Goal: Transaction & Acquisition: Purchase product/service

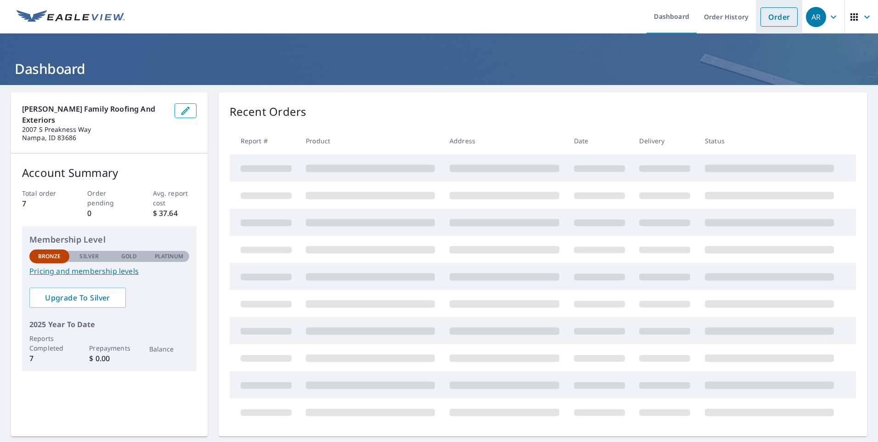
click at [771, 22] on link "Order" at bounding box center [778, 16] width 37 height 19
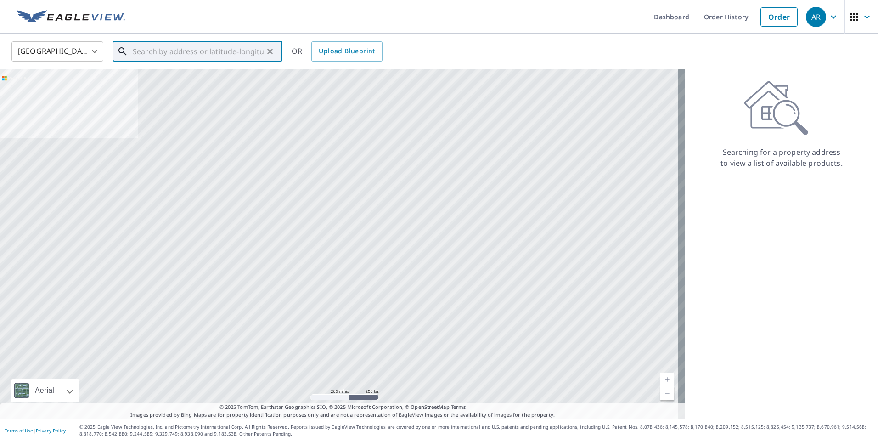
paste input "[STREET_ADDRESS][US_STATE]"
click at [197, 54] on input "[STREET_ADDRESS][US_STATE]" at bounding box center [198, 52] width 131 height 26
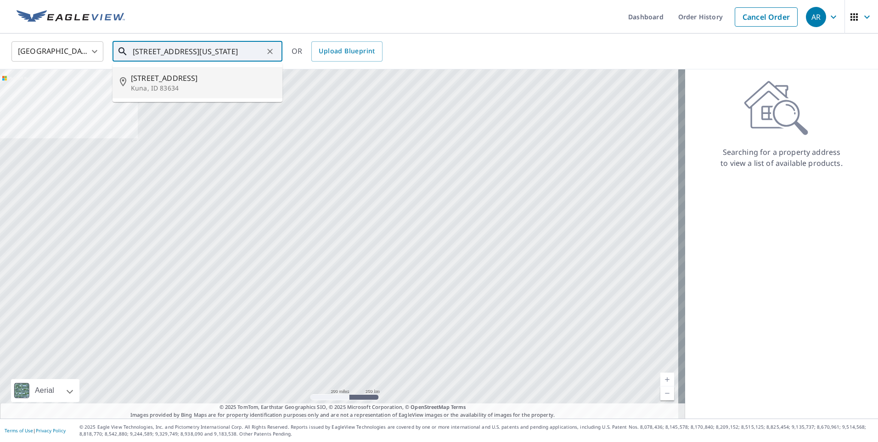
click at [168, 85] on p "Kuna, ID 83634" at bounding box center [203, 88] width 144 height 9
type input "[STREET_ADDRESS]"
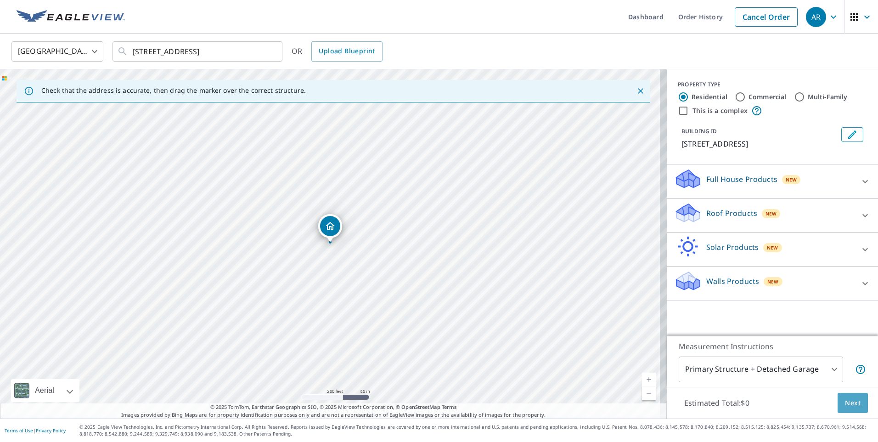
click at [848, 398] on span "Next" at bounding box center [853, 402] width 16 height 11
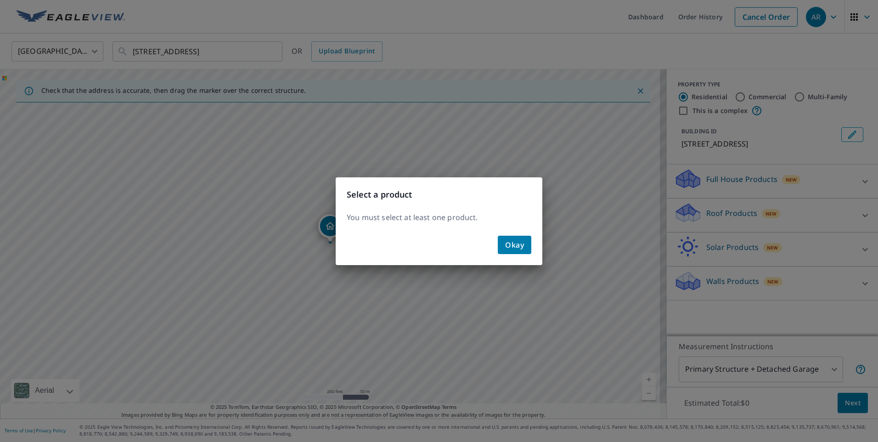
click at [511, 246] on span "Okay" at bounding box center [514, 244] width 19 height 13
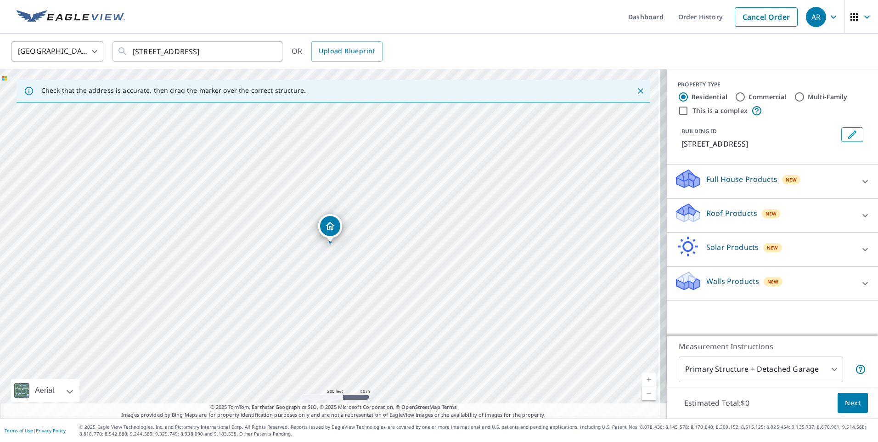
click at [800, 212] on div "Roof Products New" at bounding box center [764, 215] width 180 height 26
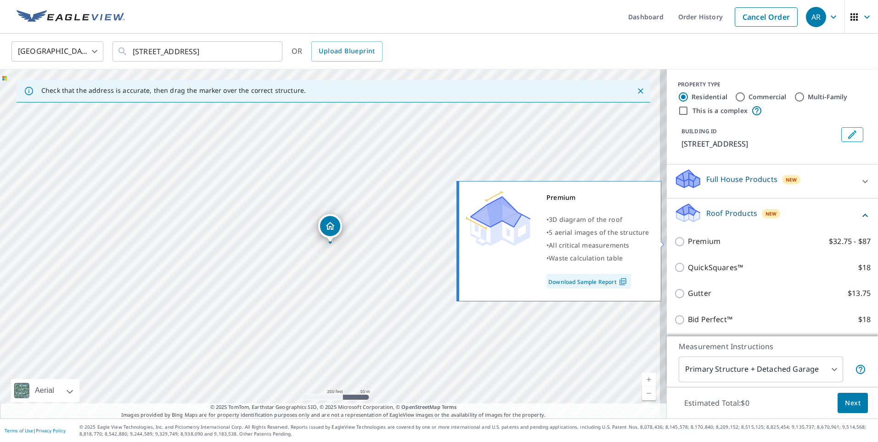
click at [674, 242] on input "Premium $32.75 - $87" at bounding box center [681, 241] width 14 height 11
checkbox input "true"
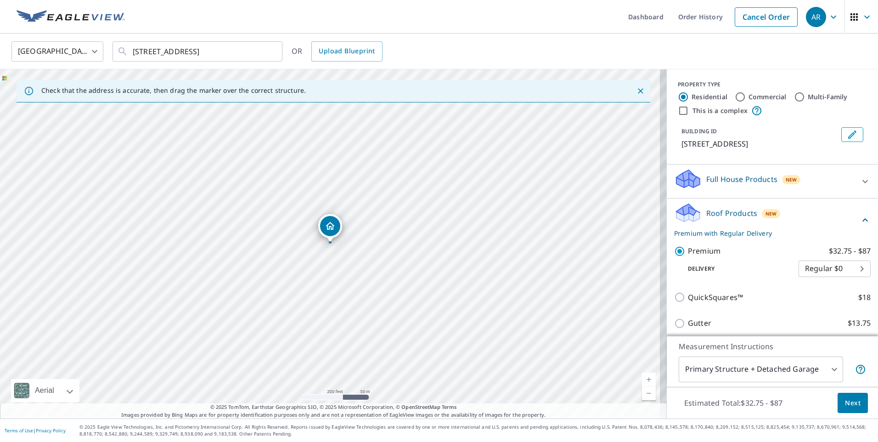
click at [846, 402] on span "Next" at bounding box center [853, 402] width 16 height 11
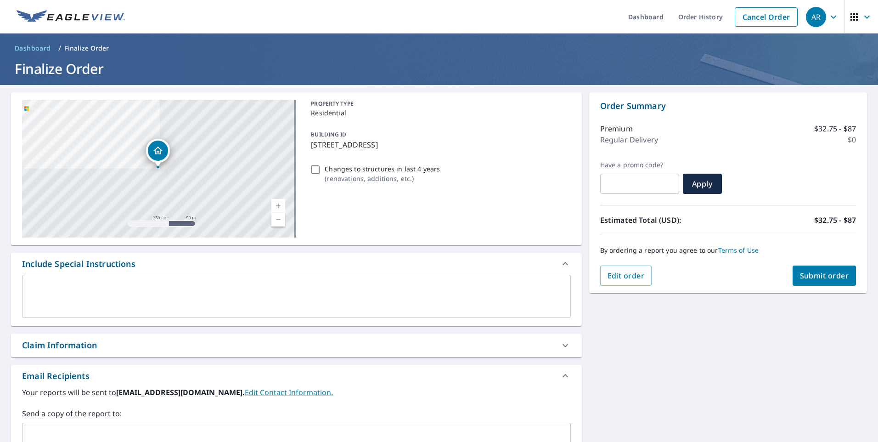
click at [825, 276] on span "Submit order" at bounding box center [824, 275] width 49 height 10
